Goal: Find specific page/section: Find specific page/section

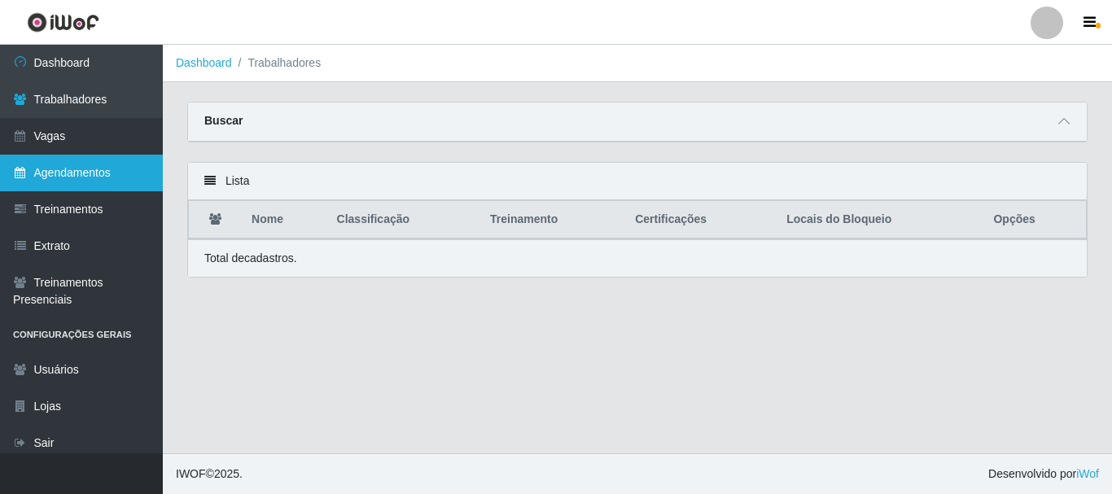
click at [103, 174] on link "Agendamentos" at bounding box center [81, 173] width 163 height 37
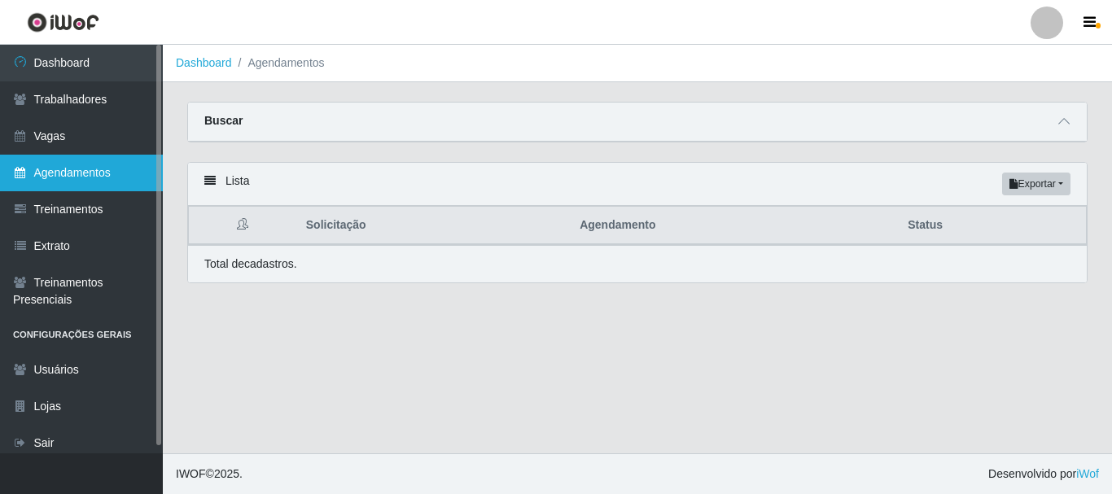
click at [120, 164] on link "Agendamentos" at bounding box center [81, 173] width 163 height 37
click at [105, 169] on link "Agendamentos" at bounding box center [81, 173] width 163 height 37
click at [103, 170] on link "Agendamentos" at bounding box center [81, 173] width 163 height 37
click at [112, 171] on link "Agendamentos" at bounding box center [81, 173] width 163 height 37
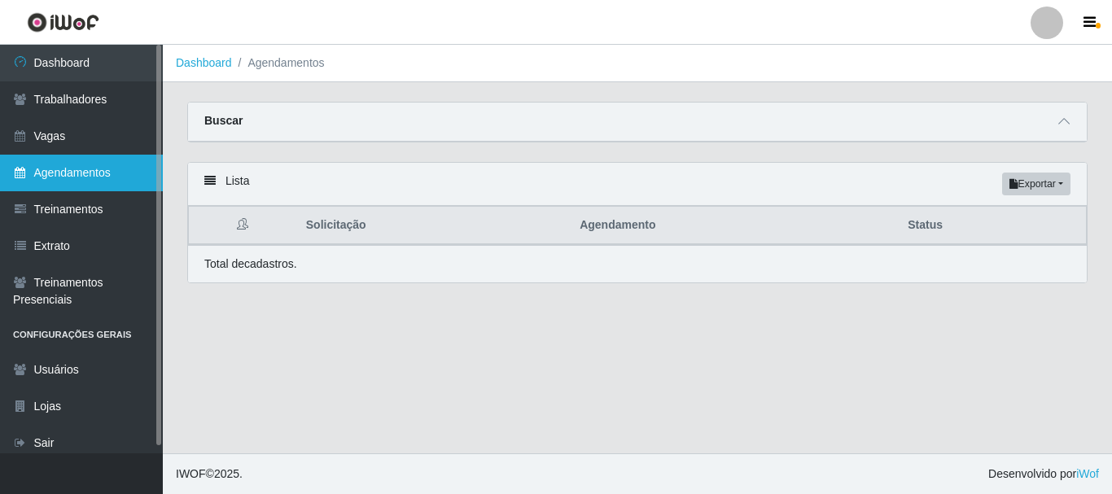
click at [104, 169] on link "Agendamentos" at bounding box center [81, 173] width 163 height 37
click at [105, 169] on link "Agendamentos" at bounding box center [81, 173] width 163 height 37
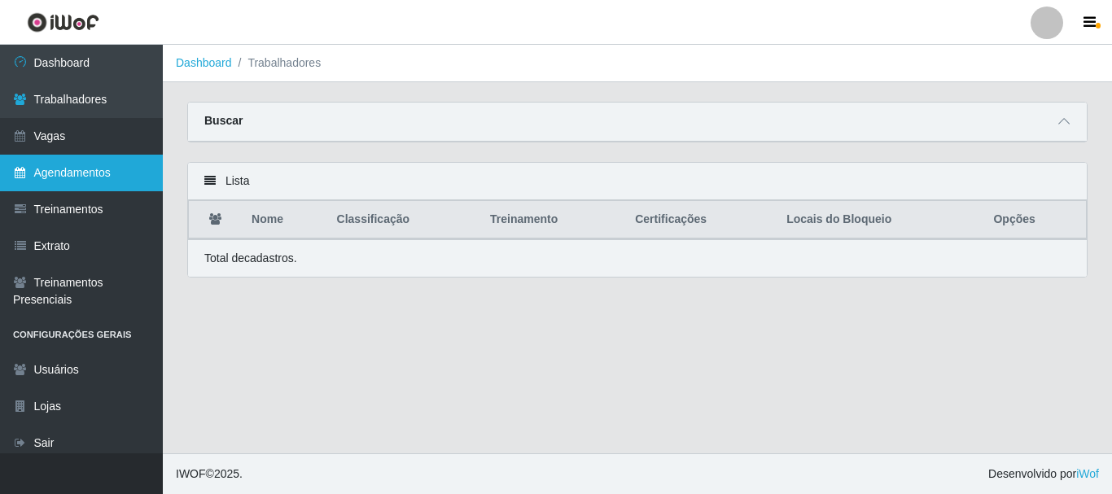
click at [110, 174] on link "Agendamentos" at bounding box center [81, 173] width 163 height 37
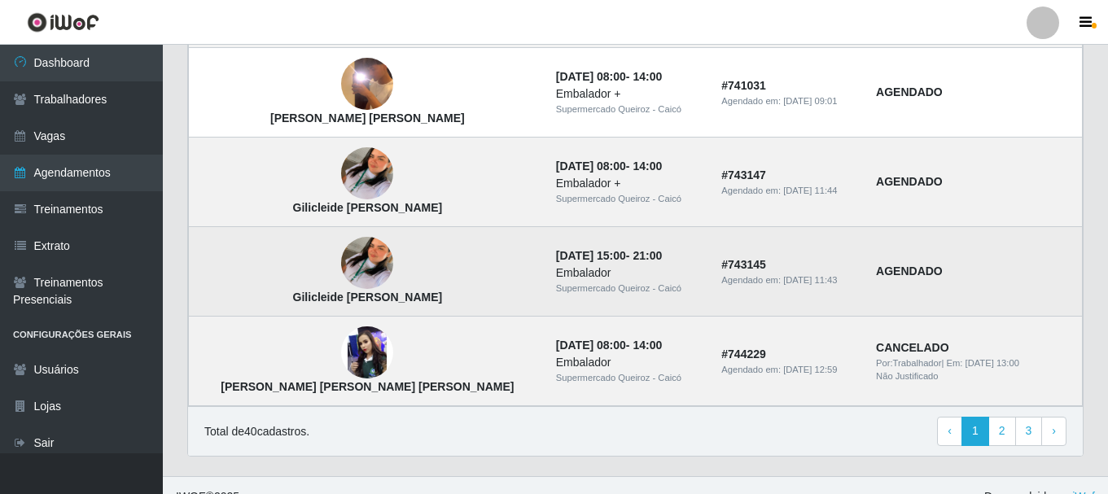
scroll to position [1206, 0]
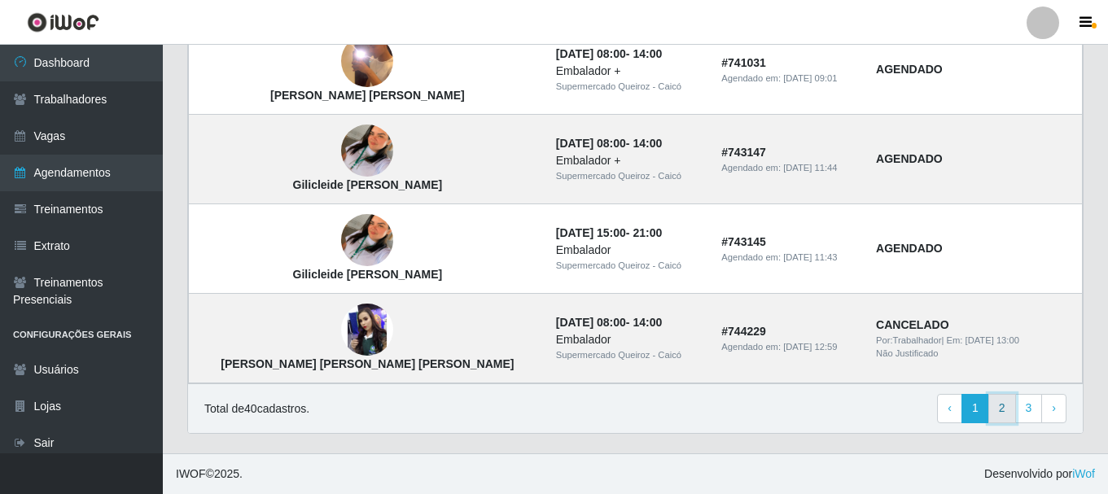
click at [1002, 408] on link "2" at bounding box center [1003, 408] width 28 height 29
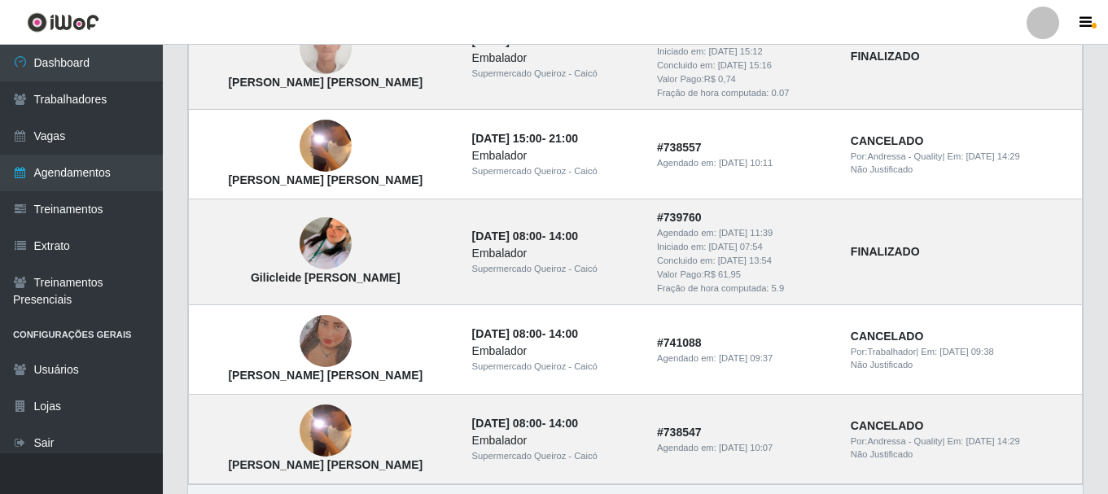
scroll to position [1238, 0]
